Goal: Transaction & Acquisition: Purchase product/service

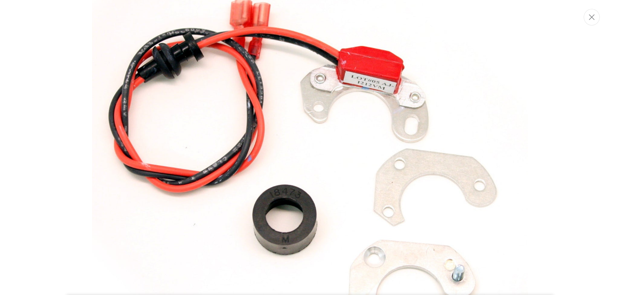
scroll to position [79, 0]
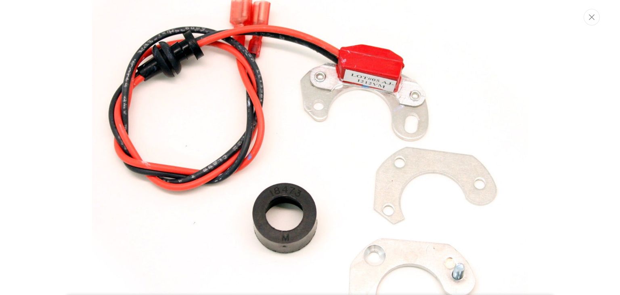
click at [341, 214] on img "Media gallery" at bounding box center [310, 147] width 436 height 436
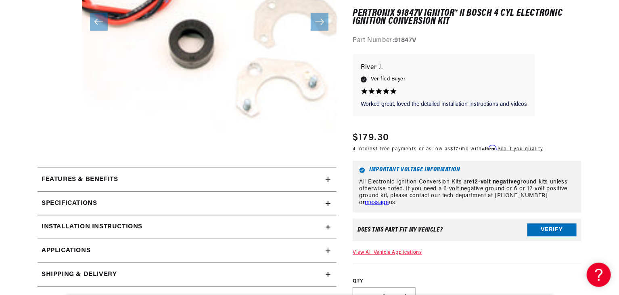
scroll to position [0, 245]
click at [329, 201] on icon at bounding box center [328, 203] width 5 height 5
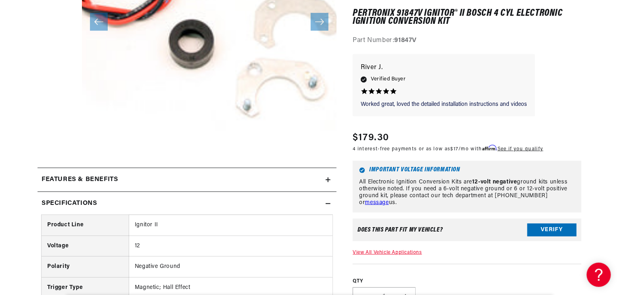
scroll to position [0, 0]
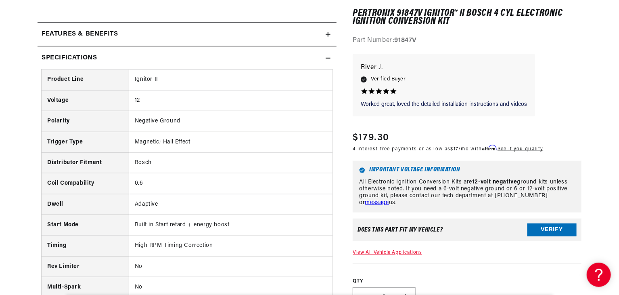
scroll to position [0, 245]
click at [554, 230] on button "Verify" at bounding box center [551, 230] width 49 height 13
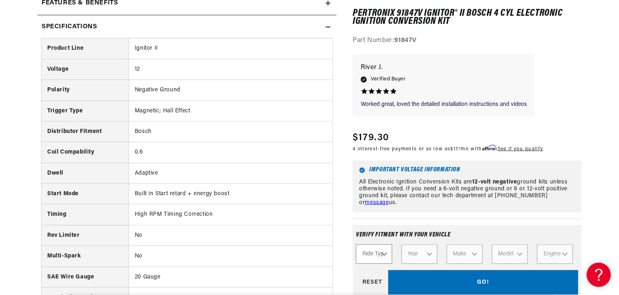
scroll to position [406, 0]
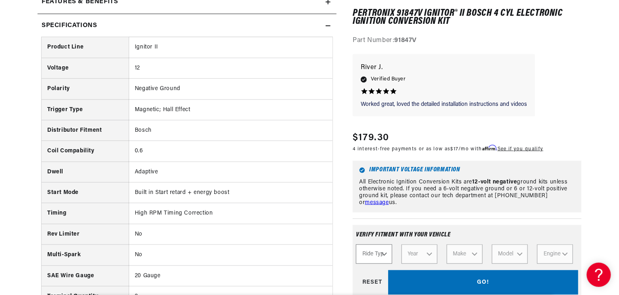
click at [467, 230] on div "Verify fitment with your vehicle Ride Type Automotive Agricultural Industrial M…" at bounding box center [467, 263] width 229 height 76
click at [384, 253] on select "Ride Type Automotive Agricultural Industrial Marine Motorcycle" at bounding box center [374, 254] width 36 height 19
select select "Automotive"
click at [356, 245] on select "Ride Type Automotive Agricultural Industrial Marine Motorcycle" at bounding box center [374, 254] width 36 height 19
select select "Automotive"
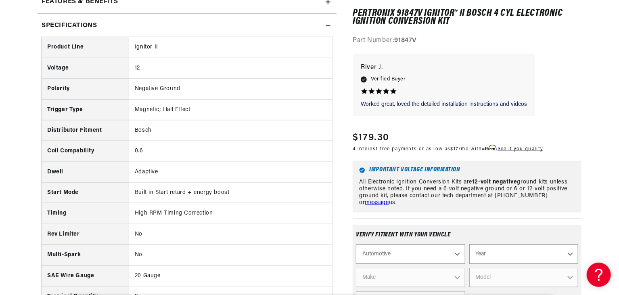
scroll to position [0, 245]
click at [484, 254] on select "Year [DATE] 2025 2024 2023 2022 2021 2020 2019 2018 2017 2016 2015 2014 2013 20…" at bounding box center [523, 254] width 109 height 19
select select "1976"
click at [469, 245] on select "Year [DATE] 2025 2024 2023 2022 2021 2020 2019 2018 2017 2016 2015 2014 2013 20…" at bounding box center [523, 254] width 109 height 19
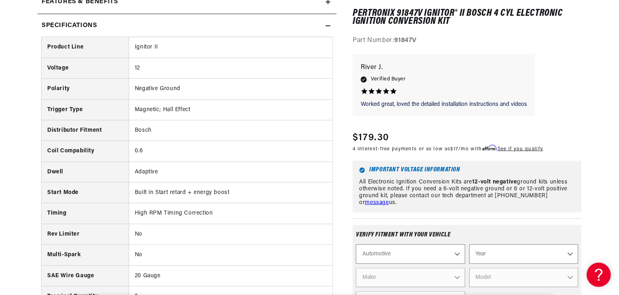
select select "1976"
click at [449, 275] on select "Make Alfa Romeo American Motors Audi Avanti BMW Buick Cadillac Checker Chevrole…" at bounding box center [410, 277] width 109 height 19
select select "Porsche"
click at [356, 268] on select "Make Alfa Romeo American Motors Audi Avanti BMW Buick Cadillac Checker Chevrole…" at bounding box center [410, 277] width 109 height 19
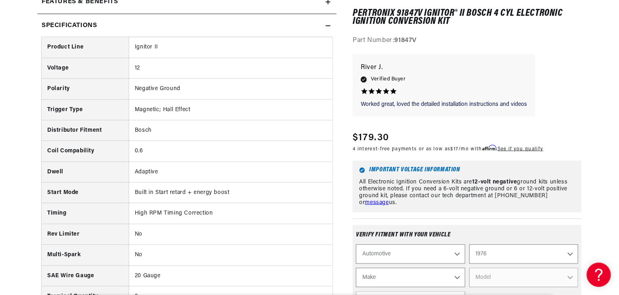
select select "Porsche"
click at [476, 278] on select "Model 911 912 914" at bounding box center [523, 277] width 109 height 19
click at [469, 268] on select "Model 911 912 914" at bounding box center [523, 277] width 109 height 19
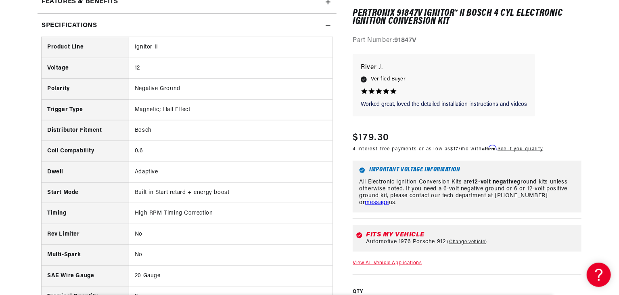
scroll to position [0, 140]
